Goal: Transaction & Acquisition: Purchase product/service

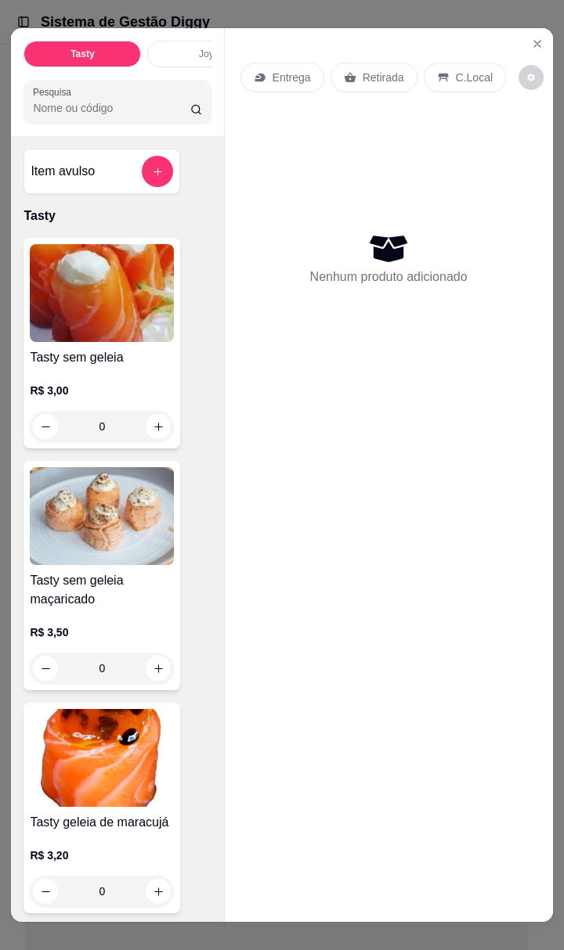
click at [534, 38] on icon "Close" at bounding box center [537, 44] width 13 height 13
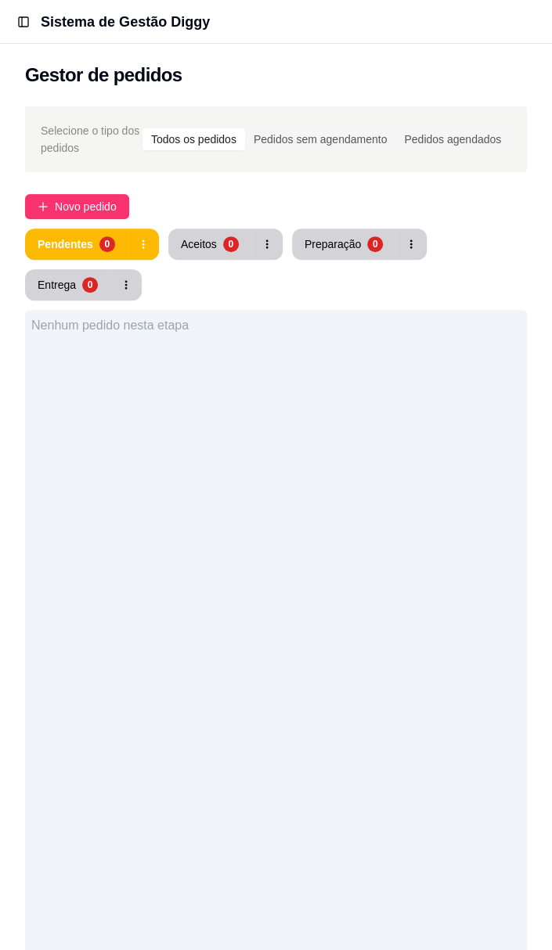
click at [102, 200] on span "Novo pedido" at bounding box center [86, 206] width 62 height 17
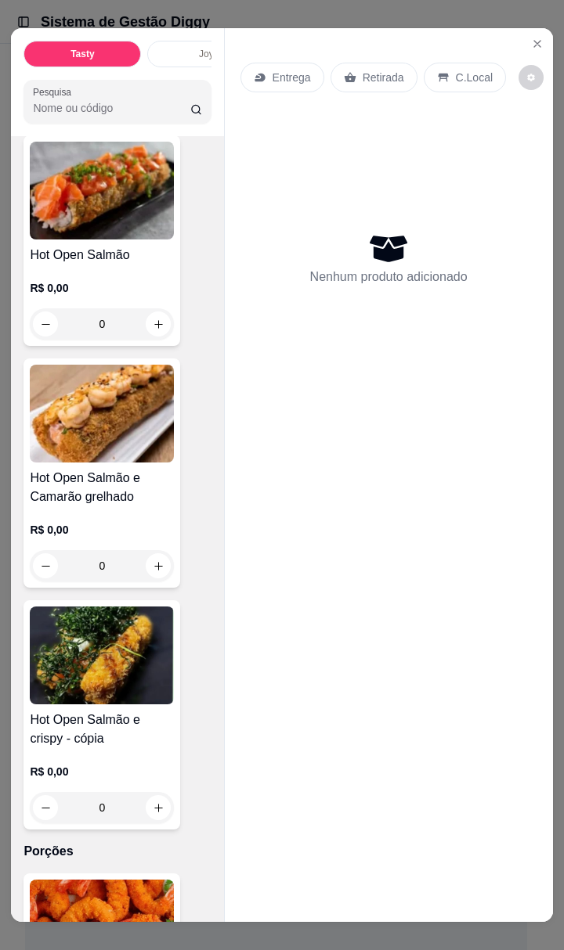
scroll to position [15501, 0]
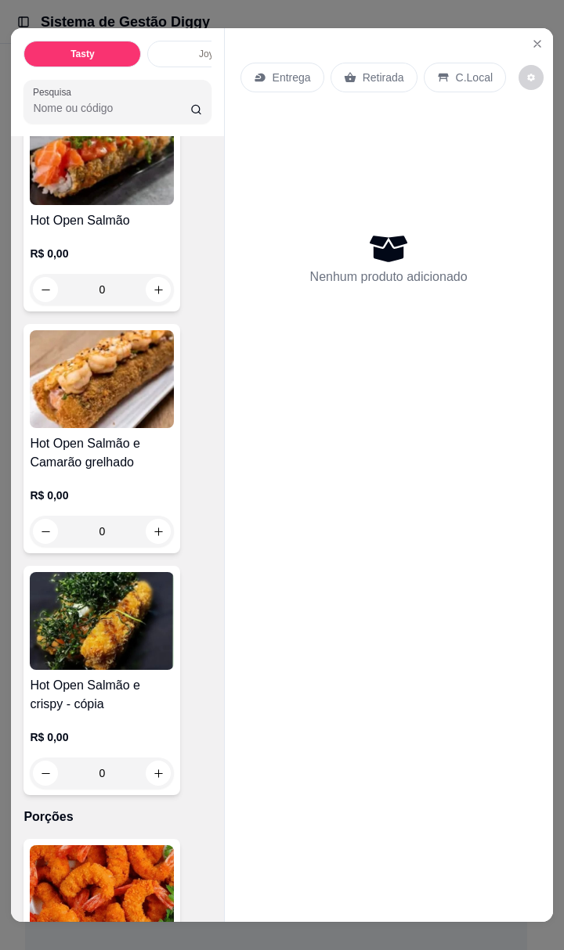
click at [121, 434] on h4 "Hot Open Salmão e Camarão grelhado" at bounding box center [102, 453] width 144 height 38
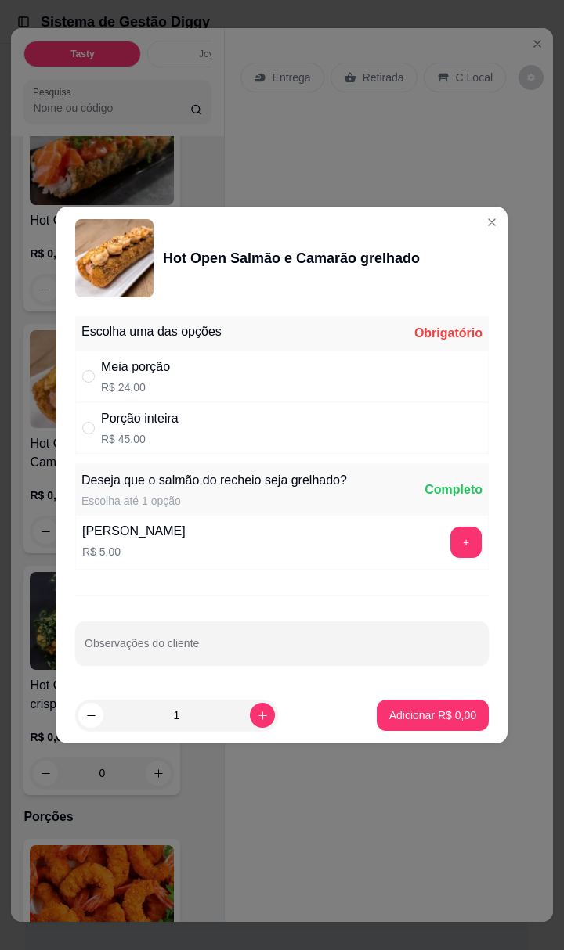
click at [310, 382] on div "Meia porção R$ 24,00" at bounding box center [281, 377] width 413 height 52
radio input "true"
click at [449, 715] on p "Adicionar R$ 24,00" at bounding box center [429, 716] width 93 height 16
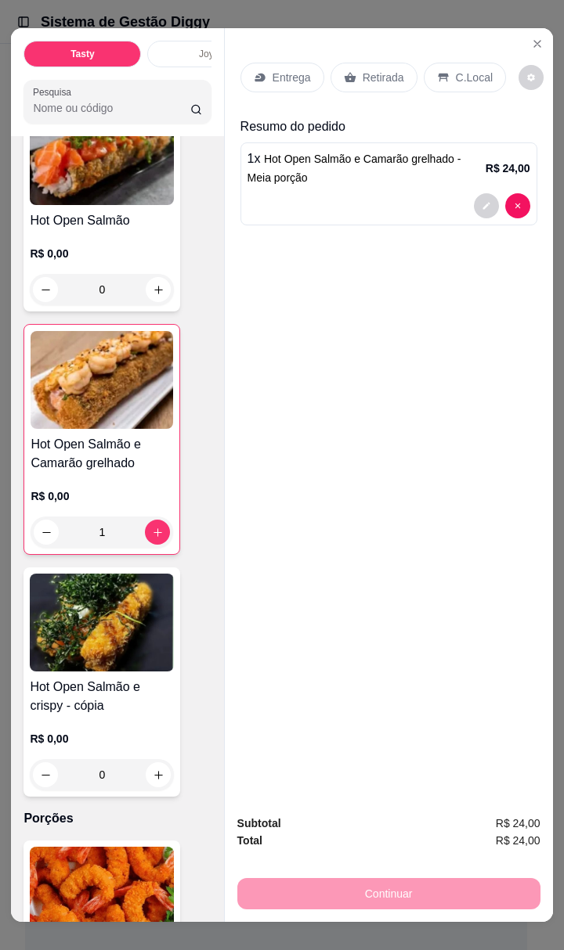
type input "1"
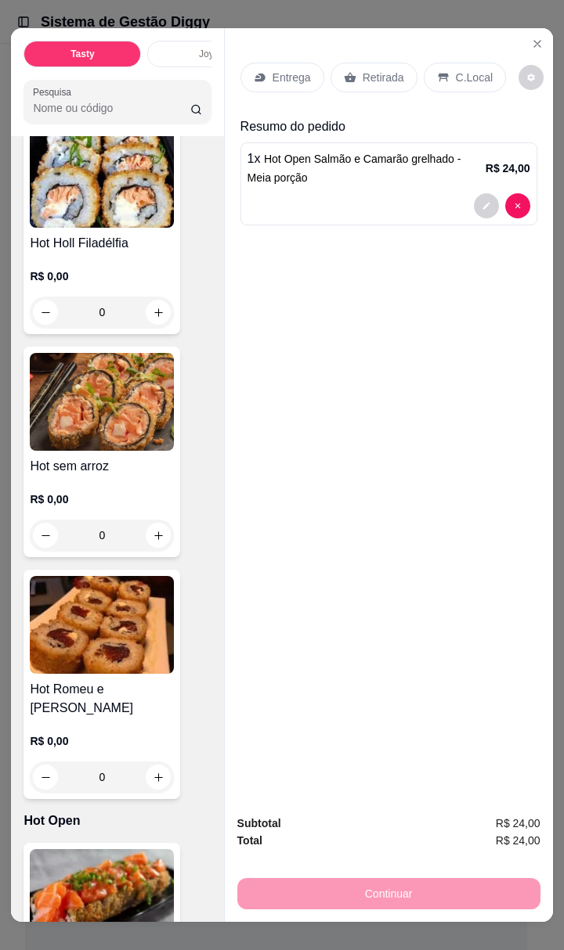
scroll to position [14683, 0]
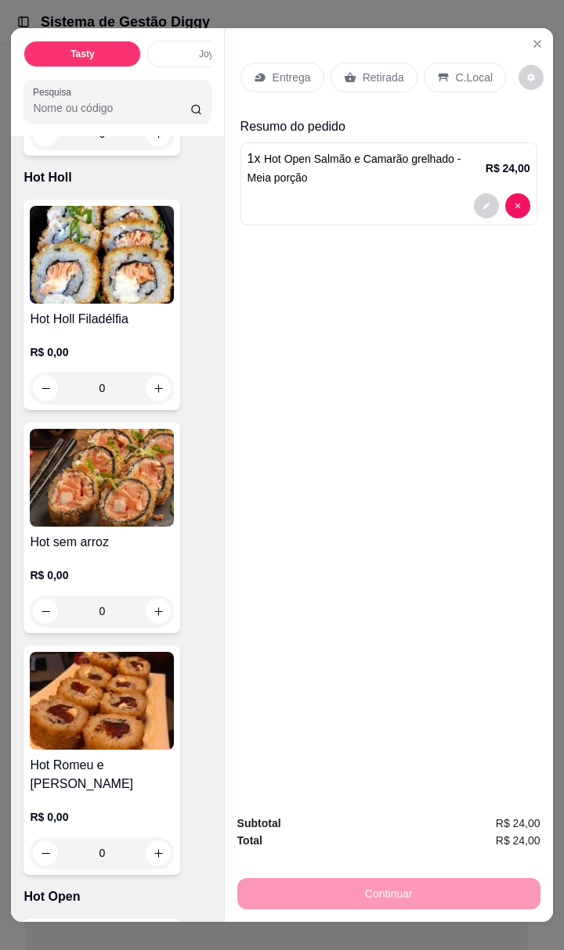
click at [108, 445] on img at bounding box center [102, 478] width 144 height 98
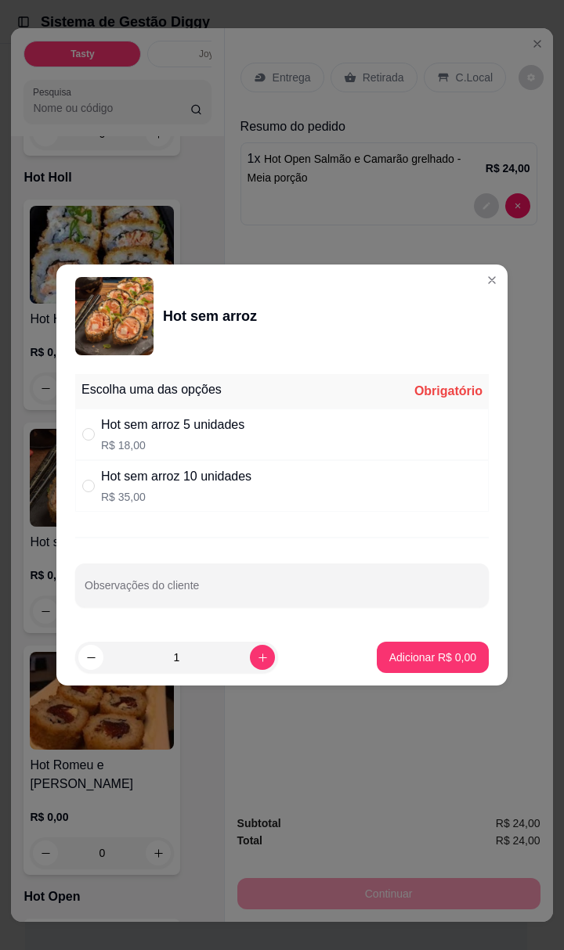
click at [110, 444] on p "R$ 18,00" at bounding box center [172, 446] width 143 height 16
radio input "true"
click at [445, 650] on p "Adicionar R$ 18,00" at bounding box center [429, 657] width 91 height 15
type input "1"
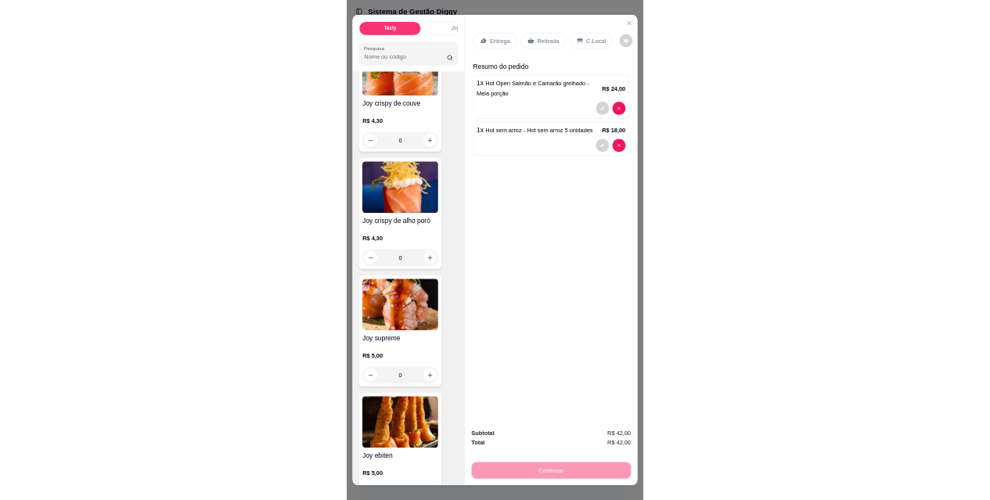
scroll to position [3639, 0]
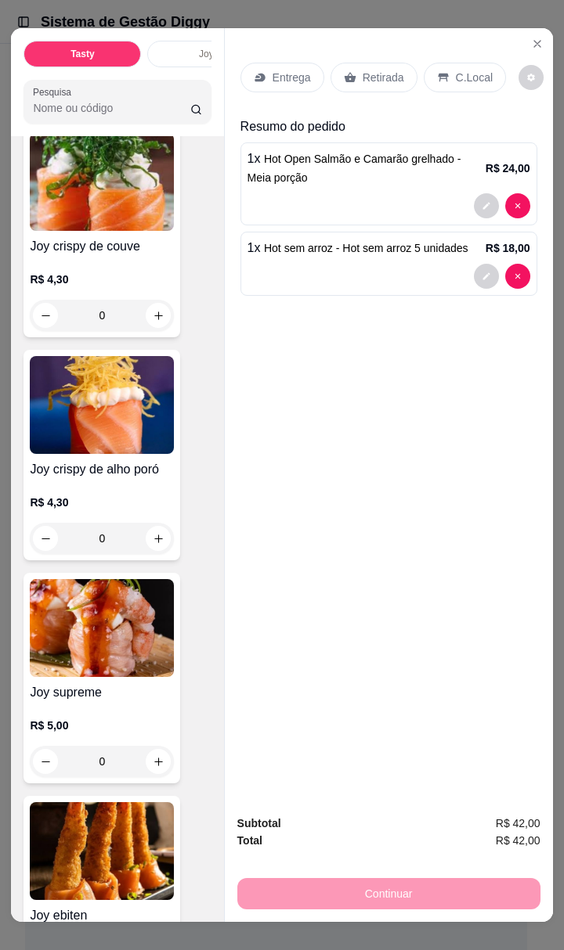
click at [111, 592] on img at bounding box center [102, 628] width 144 height 98
click at [154, 746] on div "0" at bounding box center [102, 761] width 144 height 31
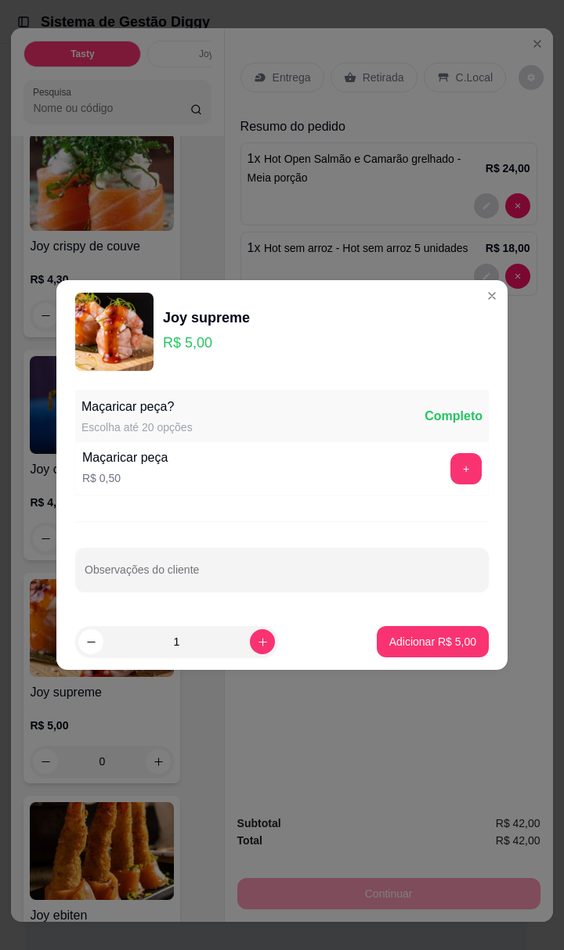
click at [257, 638] on icon "increase-product-quantity" at bounding box center [263, 642] width 12 height 12
click at [258, 640] on icon "increase-product-quantity" at bounding box center [262, 642] width 9 height 9
click at [250, 640] on button "increase-product-quantity" at bounding box center [262, 641] width 25 height 25
click at [257, 640] on icon "increase-product-quantity" at bounding box center [263, 642] width 12 height 12
type input "4"
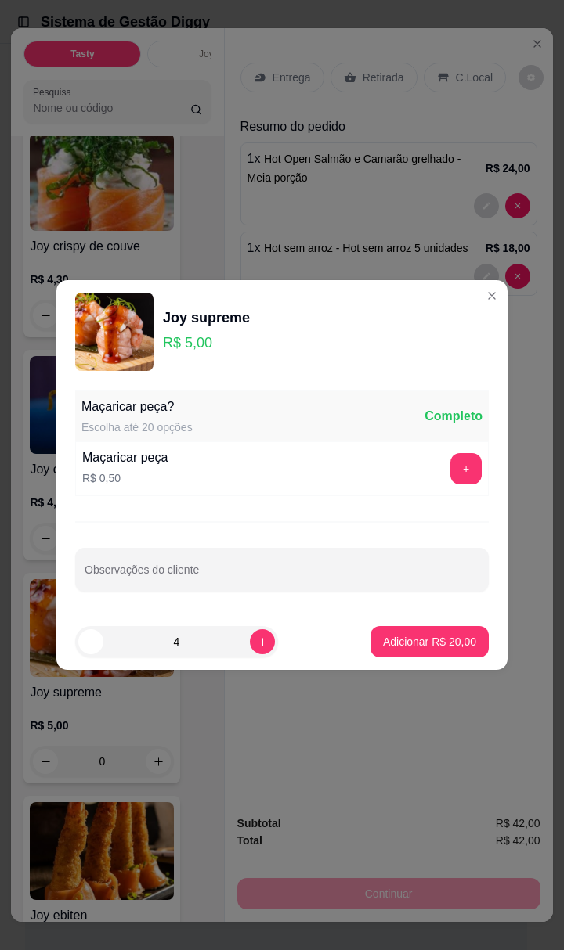
click at [445, 651] on button "Adicionar R$ 20,00" at bounding box center [429, 641] width 118 height 31
type input "4"
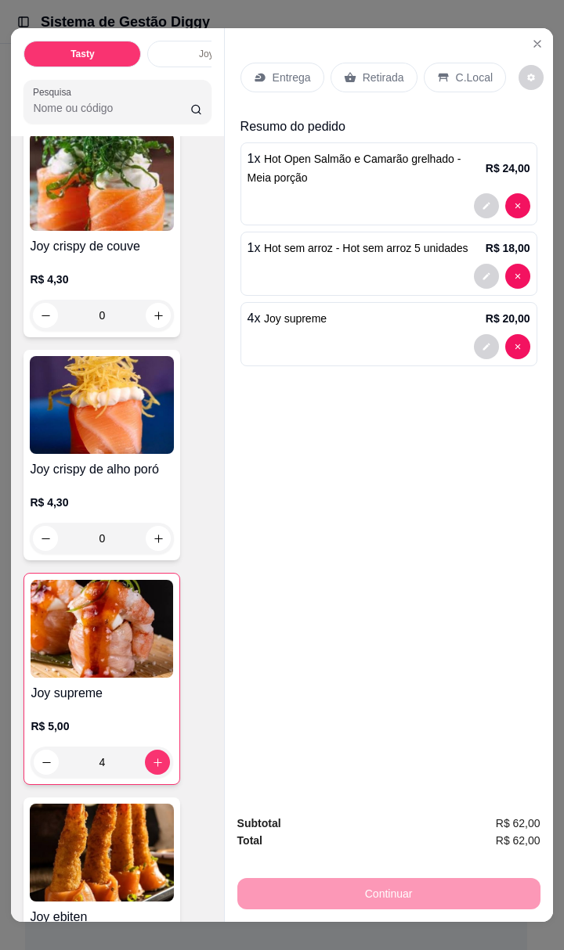
click at [272, 70] on p "Entrega" at bounding box center [291, 78] width 38 height 16
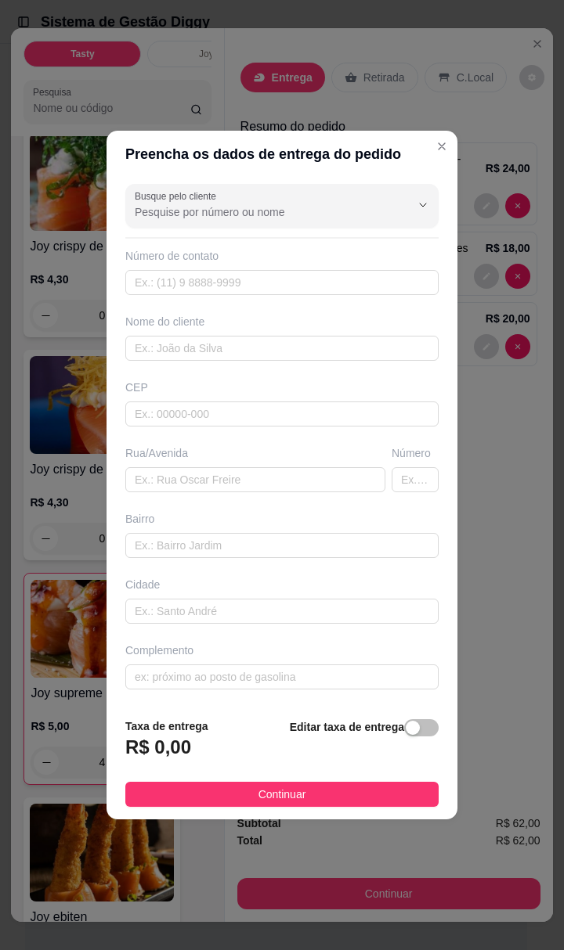
click at [319, 214] on input "Busque pelo cliente" at bounding box center [260, 212] width 250 height 16
click at [213, 338] on span "[PERSON_NAME]" at bounding box center [268, 332] width 261 height 16
type input "[PERSON_NAME]"
type input "21990443303"
type input "[PERSON_NAME]"
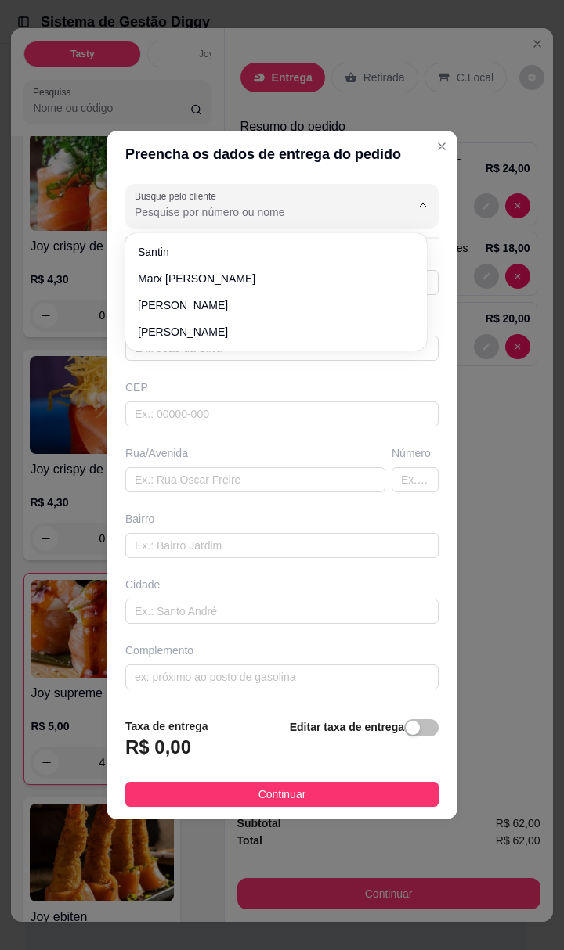
type input "Mariscal [PERSON_NAME]"
type input "3317"
type input "130113"
type input "[GEOGRAPHIC_DATA]"
type input "pizzaria"
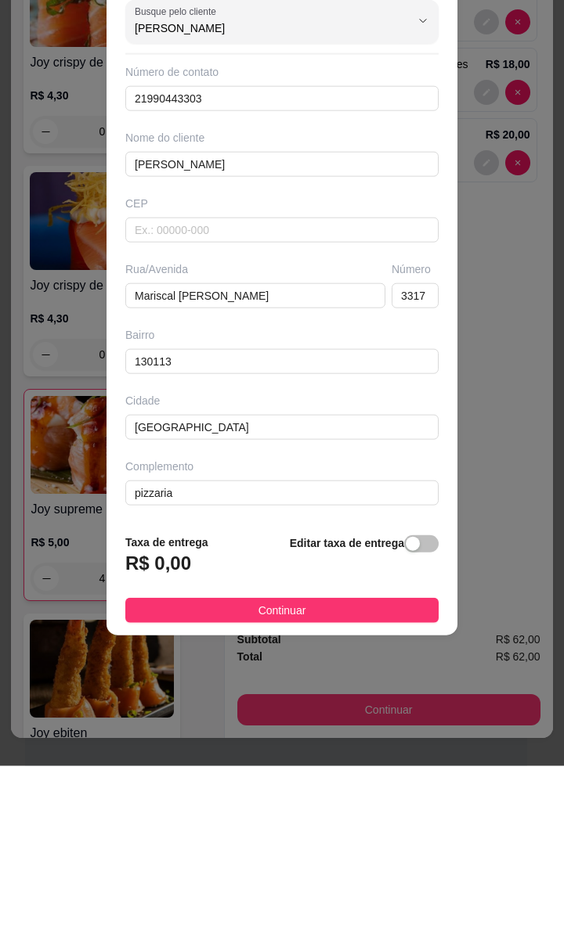
click at [152, 740] on h3 "R$ 0,00" at bounding box center [158, 747] width 66 height 25
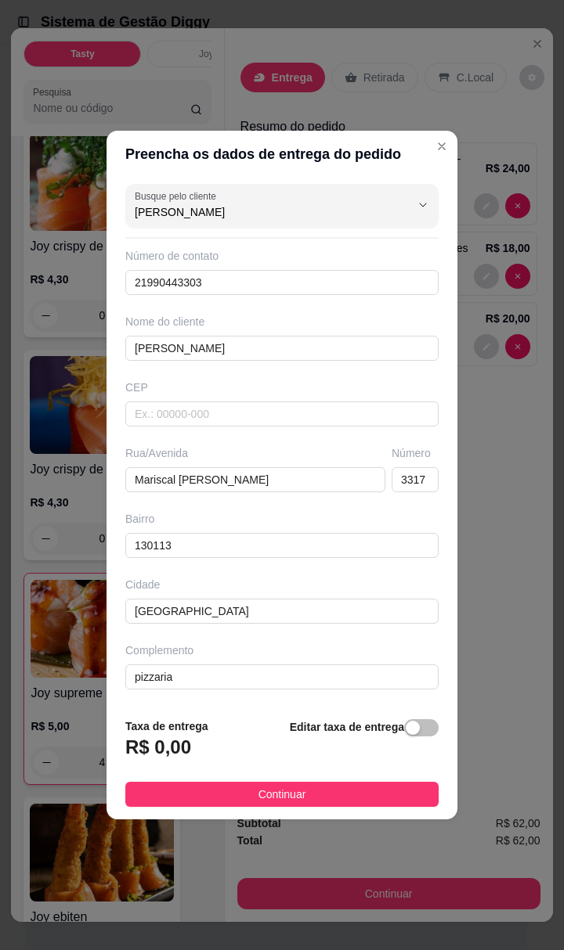
click at [158, 742] on h3 "R$ 0,00" at bounding box center [158, 747] width 66 height 25
click at [171, 744] on h3 "R$ 0,00" at bounding box center [158, 747] width 66 height 25
click at [182, 758] on h3 "R$ 0,00" at bounding box center [158, 747] width 66 height 25
click at [405, 728] on div "button" at bounding box center [412, 728] width 14 height 14
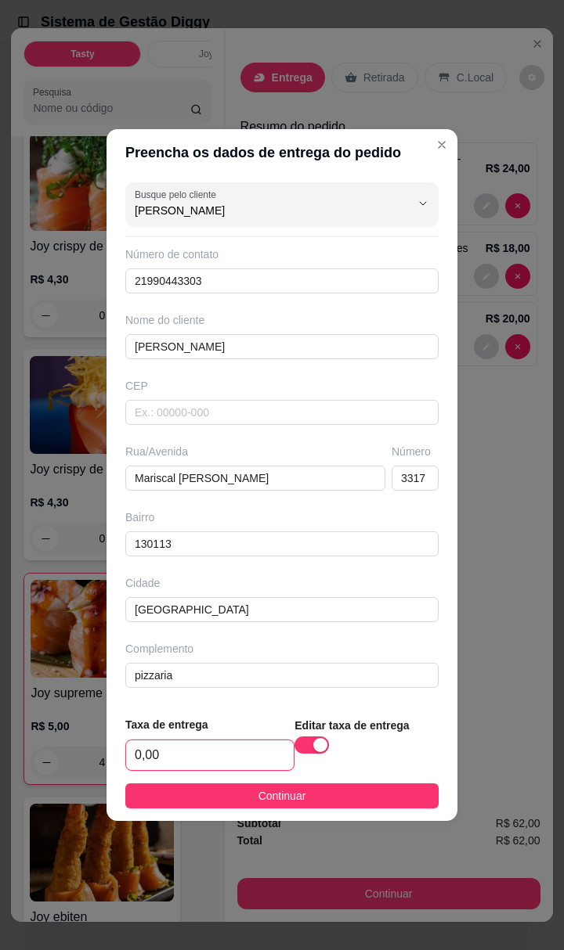
click at [146, 756] on input "0,00" at bounding box center [210, 755] width 168 height 30
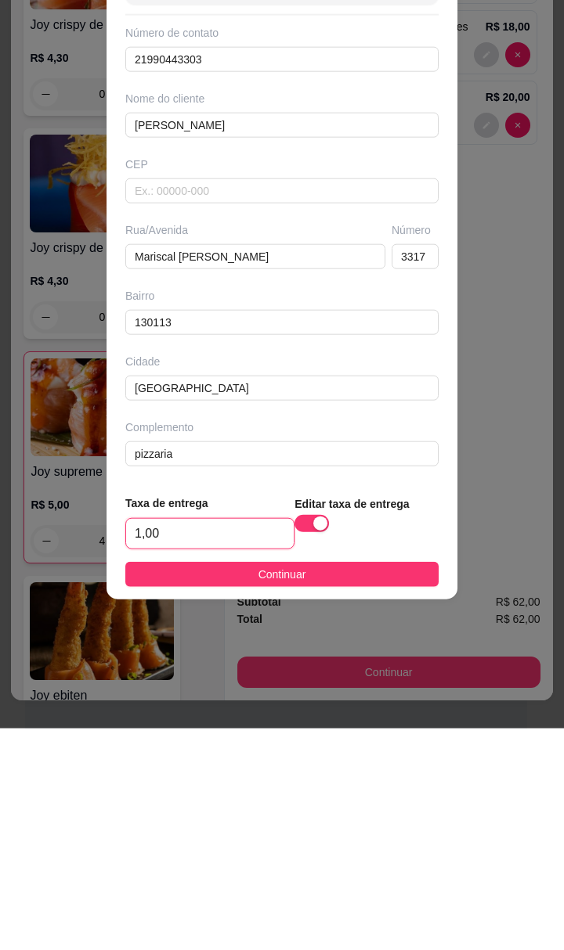
type input "10,00"
click at [382, 787] on button "Continuar" at bounding box center [281, 795] width 313 height 25
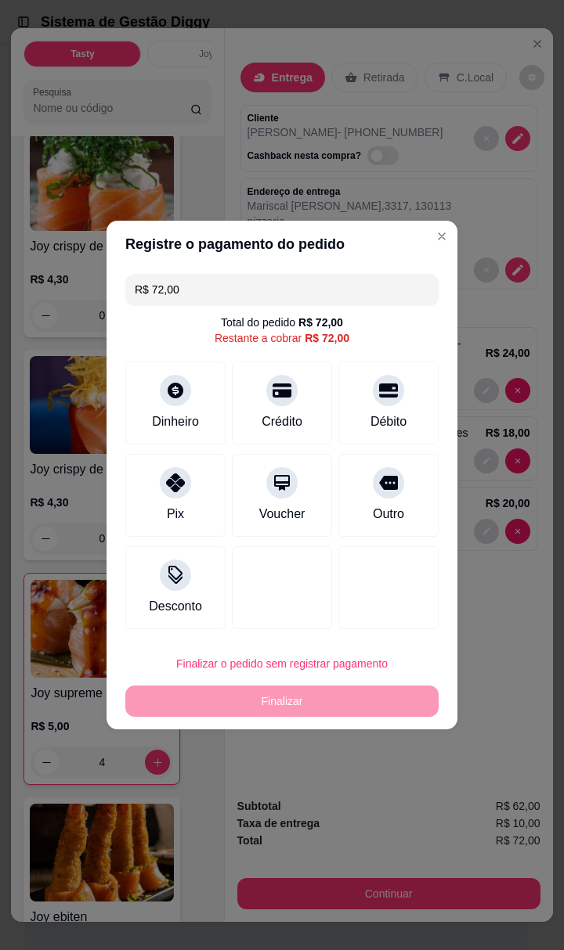
click at [171, 409] on div "Dinheiro" at bounding box center [175, 403] width 100 height 83
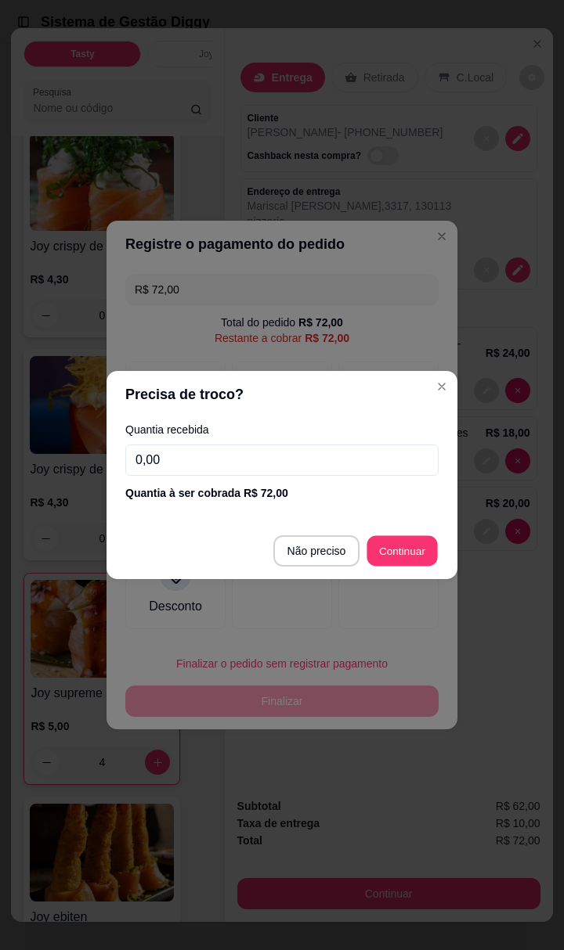
click at [423, 554] on div at bounding box center [388, 587] width 100 height 83
type input "R$ 0,00"
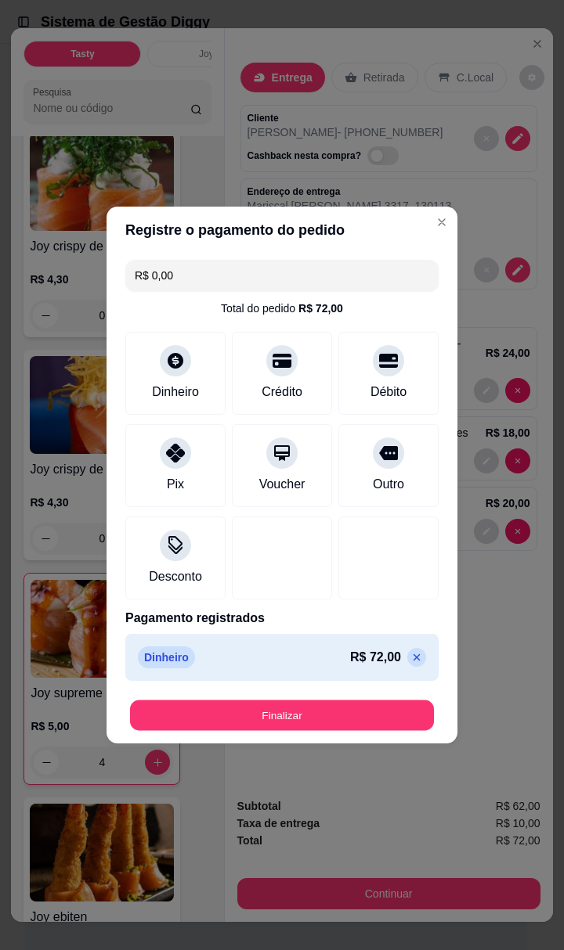
click at [381, 715] on button "Finalizar" at bounding box center [282, 716] width 304 height 31
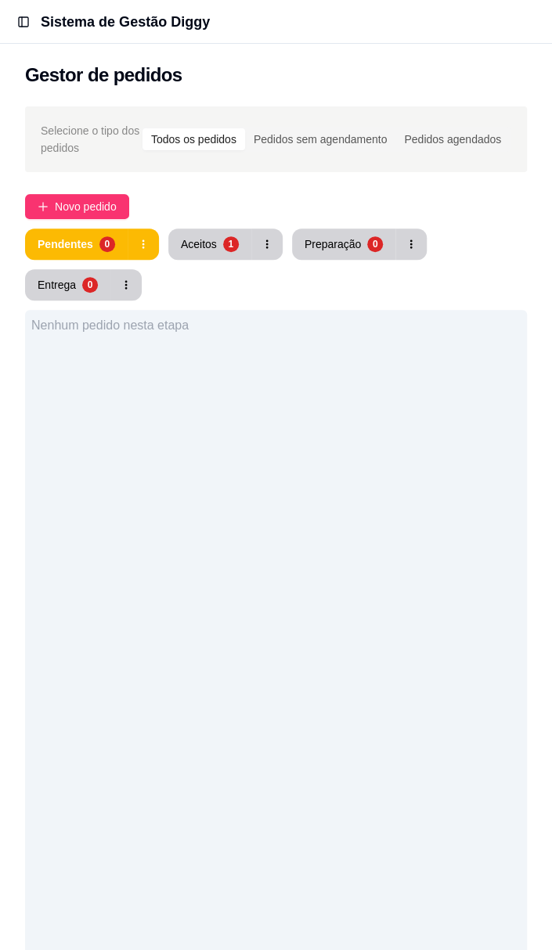
click at [202, 247] on div "Aceitos" at bounding box center [199, 244] width 36 height 16
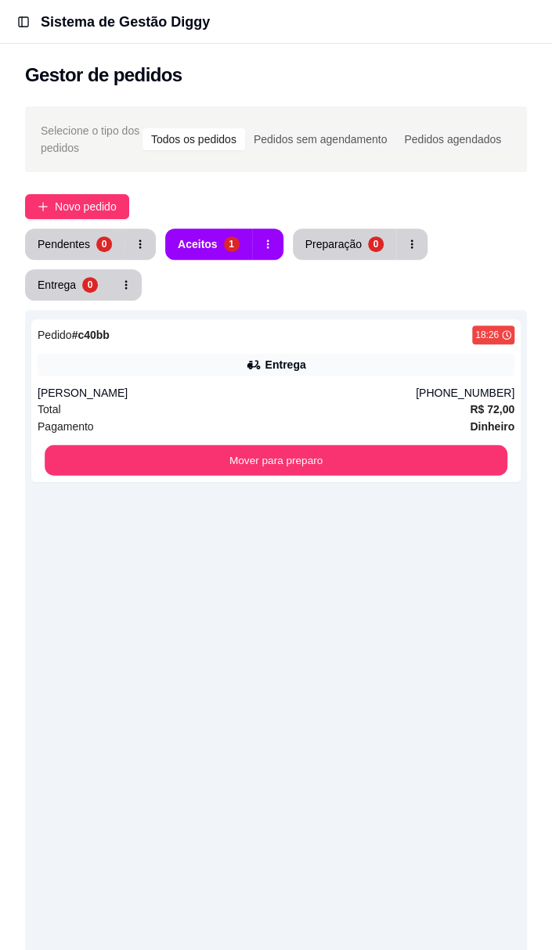
click at [146, 468] on button "Mover para preparo" at bounding box center [276, 460] width 463 height 31
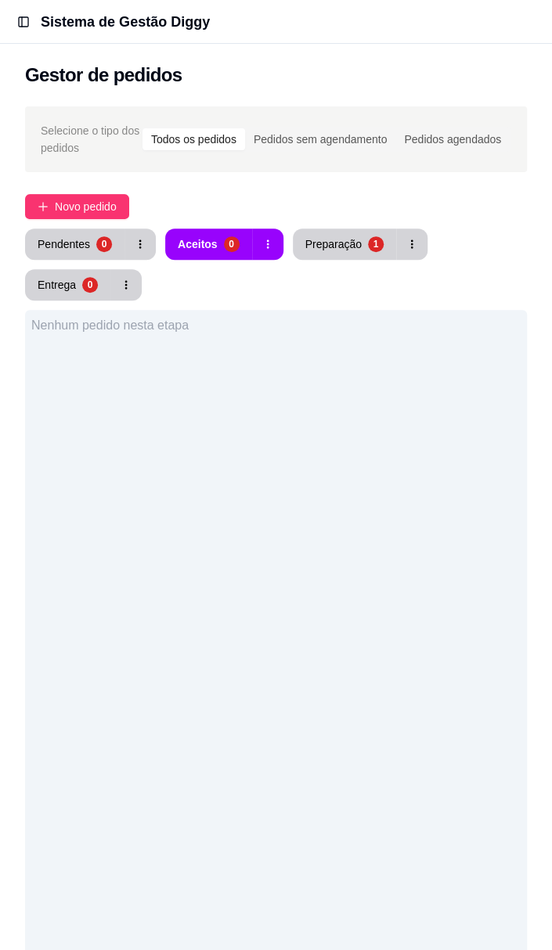
click at [333, 238] on div "Preparação" at bounding box center [333, 244] width 56 height 16
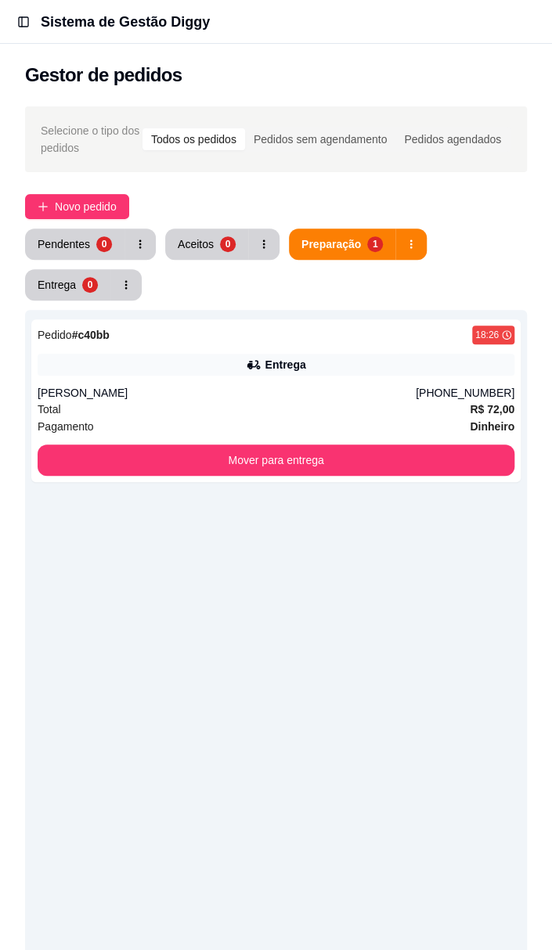
click at [0, 736] on div "Selecione o tipo dos pedidos Todos os pedidos Pedidos sem agendamento Pedidos a…" at bounding box center [276, 688] width 552 height 1182
